Goal: Find specific page/section: Find specific page/section

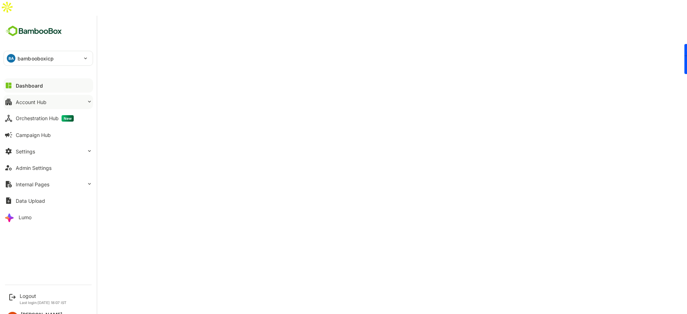
click at [33, 99] on div "Account Hub" at bounding box center [31, 102] width 31 height 6
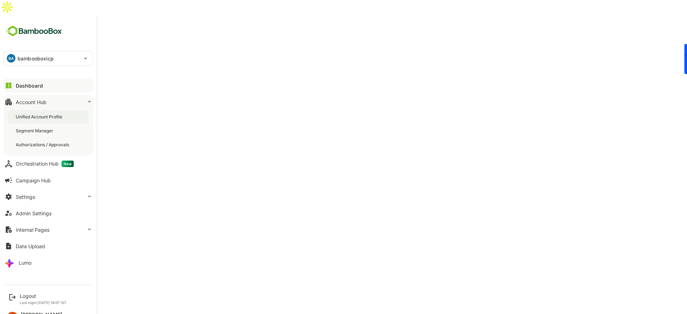
click at [34, 114] on div "Unified Account Profile" at bounding box center [40, 117] width 48 height 6
